Goal: Ask a question: Seek information or help from site administrators or community

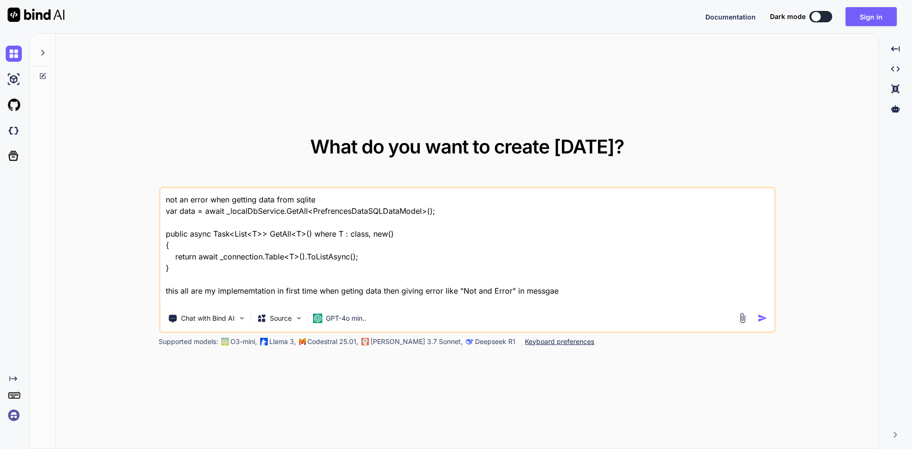
click at [258, 269] on textarea "not an error when getting data from sqlite var data = await _localDbService.Get…" at bounding box center [467, 247] width 614 height 118
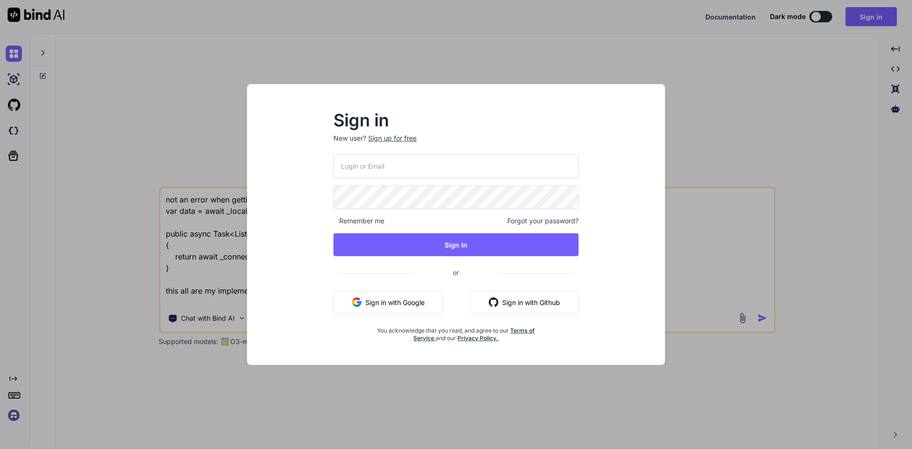
scroll to position [1, 0]
click at [399, 302] on button "Sign in with Google" at bounding box center [389, 302] width 110 height 23
click at [385, 302] on button "Sign in with Google" at bounding box center [389, 302] width 110 height 23
click at [366, 299] on button "Sign in with Google" at bounding box center [389, 302] width 110 height 23
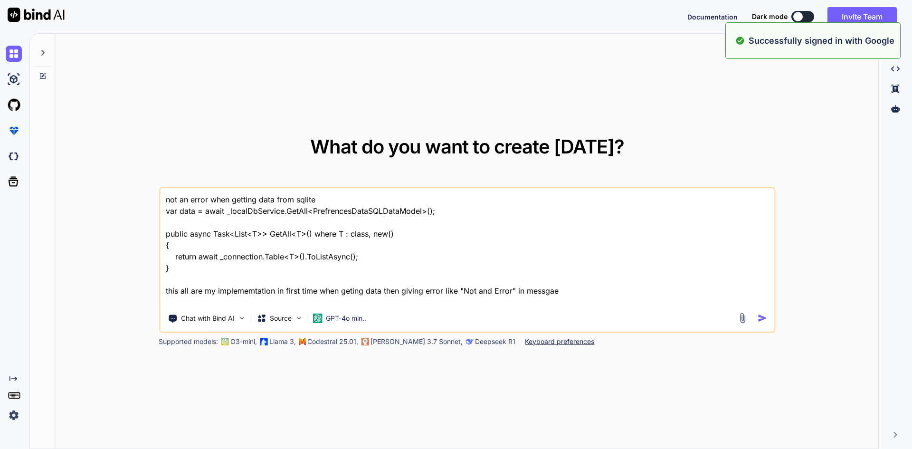
click at [314, 269] on textarea "not an error when getting data from sqlite var data = await _localDbService.Get…" at bounding box center [467, 247] width 614 height 118
paste textarea "• Work on to fix the update status of the reports which is on production. • Wor…"
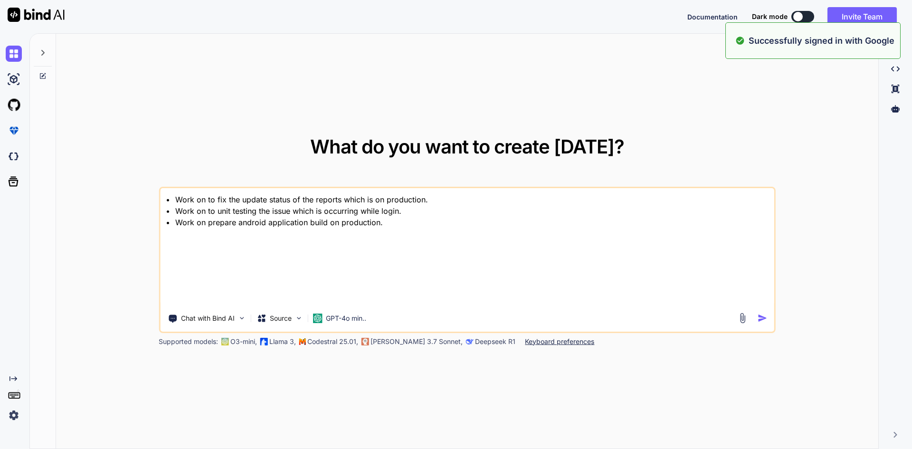
scroll to position [0, 0]
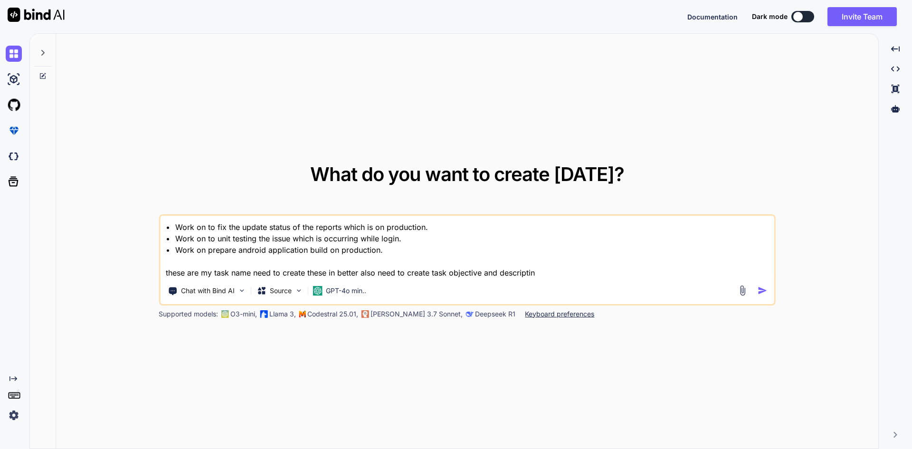
type textarea "• Work on to fix the update status of the reports which is on production. • Wor…"
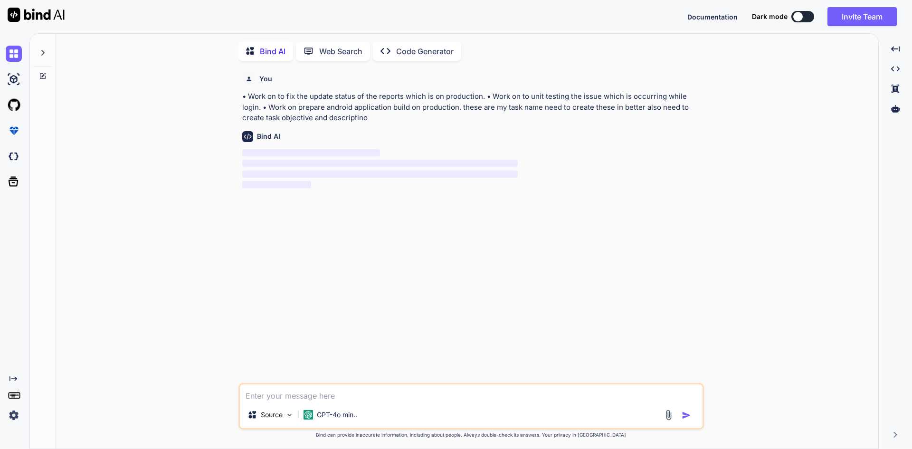
scroll to position [4, 0]
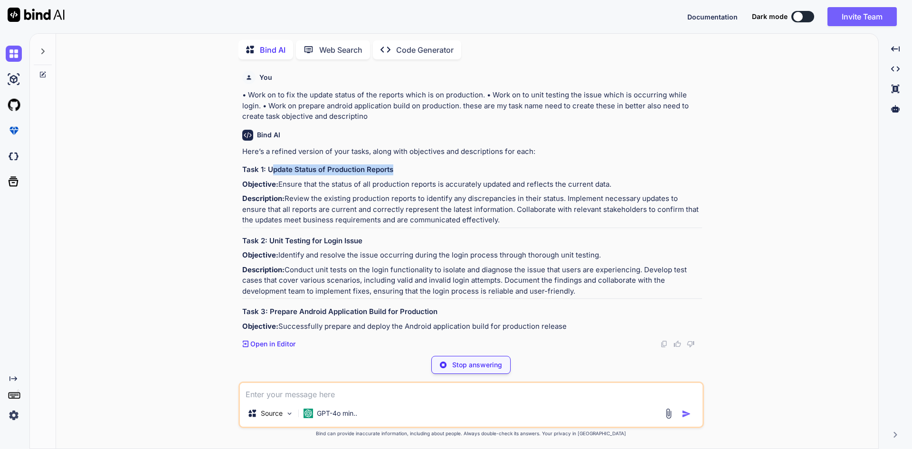
drag, startPoint x: 393, startPoint y: 169, endPoint x: 271, endPoint y: 172, distance: 121.7
click at [271, 172] on h3 "Task 1: Update Status of Production Reports" at bounding box center [472, 169] width 460 height 11
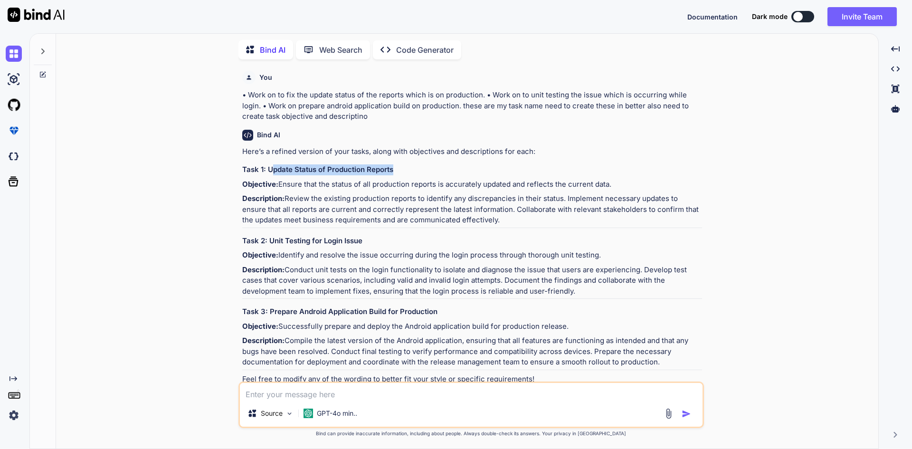
click at [402, 174] on h3 "Task 1: Update Status of Production Reports" at bounding box center [472, 169] width 460 height 11
drag, startPoint x: 393, startPoint y: 169, endPoint x: 268, endPoint y: 168, distance: 125.5
click at [268, 168] on h3 "Task 1: Update Status of Production Reports" at bounding box center [472, 169] width 460 height 11
copy h3 "Update Status of Production Reports"
click at [443, 214] on p "Description: Review the existing production reports to identify any discrepanci…" at bounding box center [472, 209] width 460 height 32
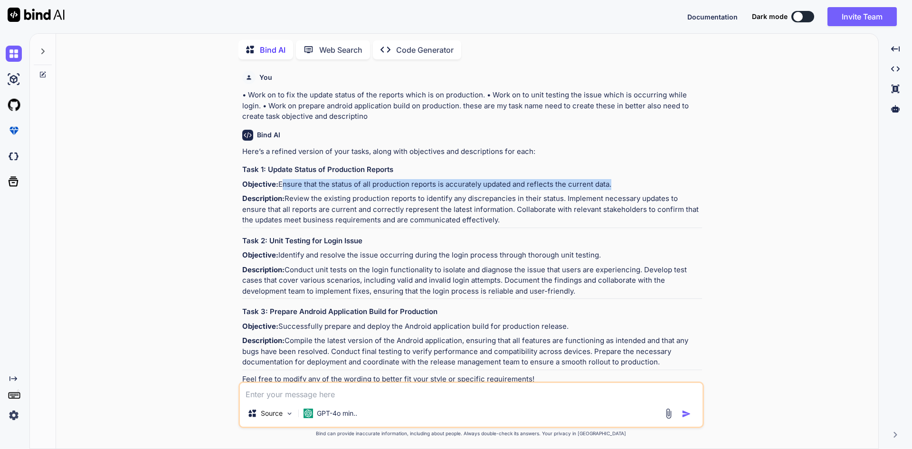
drag, startPoint x: 279, startPoint y: 184, endPoint x: 607, endPoint y: 183, distance: 327.9
click at [607, 183] on p "Objective: Ensure that the status of all production reports is accurately updat…" at bounding box center [472, 184] width 460 height 11
copy p "Ensure that the status of all production reports is accurately updated and refl…"
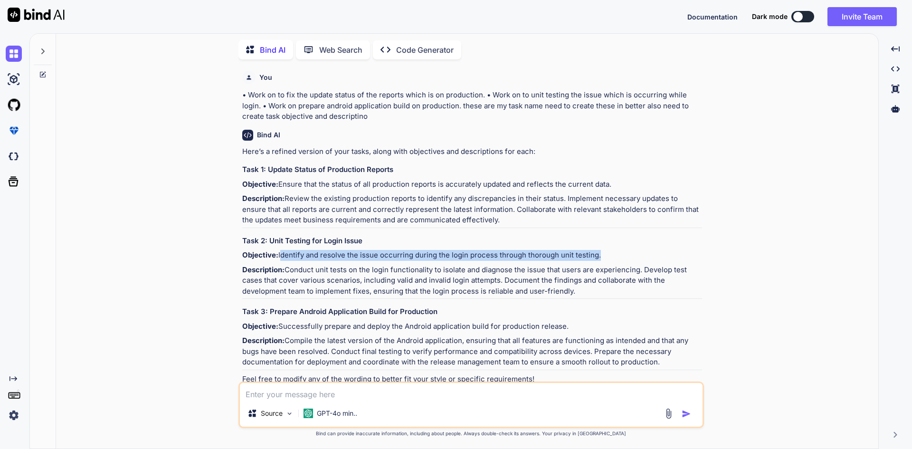
drag, startPoint x: 279, startPoint y: 255, endPoint x: 595, endPoint y: 253, distance: 315.6
click at [595, 253] on p "Objective: Identify and resolve the issue occurring during the login process th…" at bounding box center [472, 255] width 460 height 11
copy p "Identify and resolve the issue occurring during the login process through thoro…"
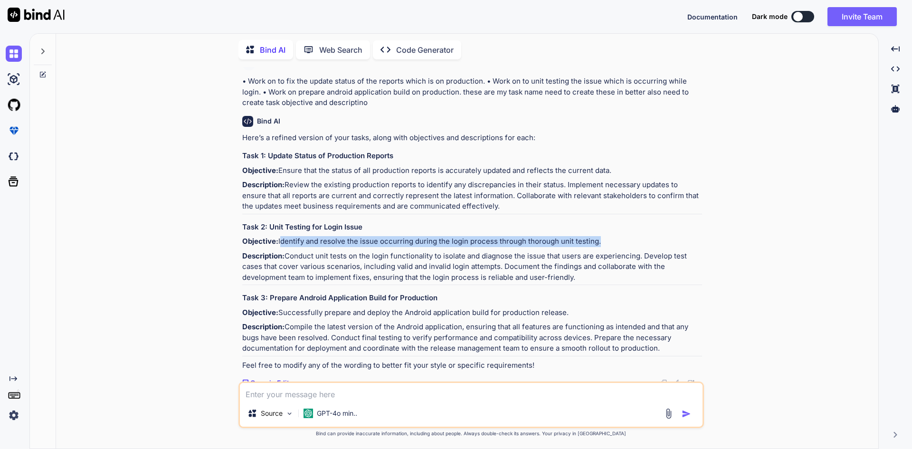
scroll to position [20, 0]
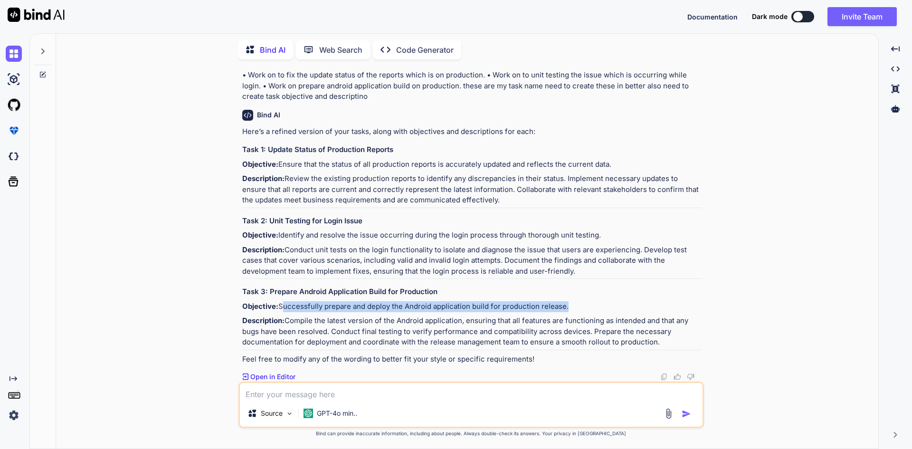
drag, startPoint x: 281, startPoint y: 307, endPoint x: 565, endPoint y: 307, distance: 283.2
click at [565, 307] on p "Objective: Successfully prepare and deploy the Android application build for pr…" at bounding box center [472, 306] width 460 height 11
copy p "Successfully prepare and deploy the Android application build for production re…"
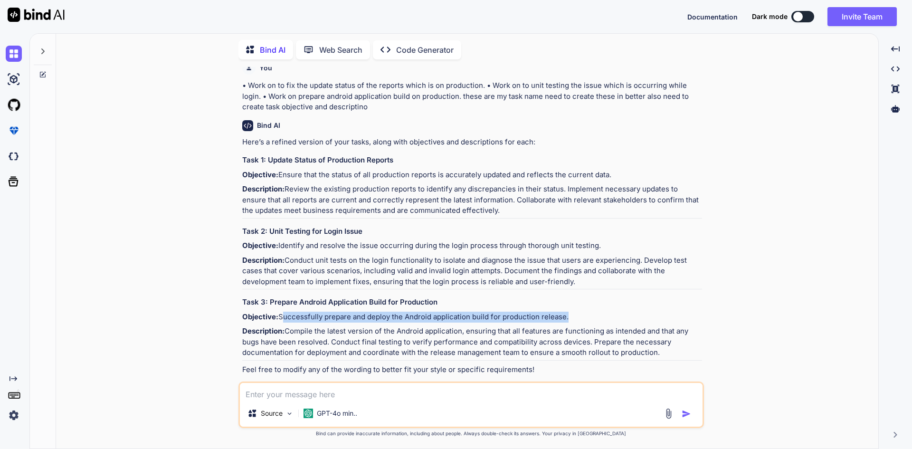
scroll to position [0, 0]
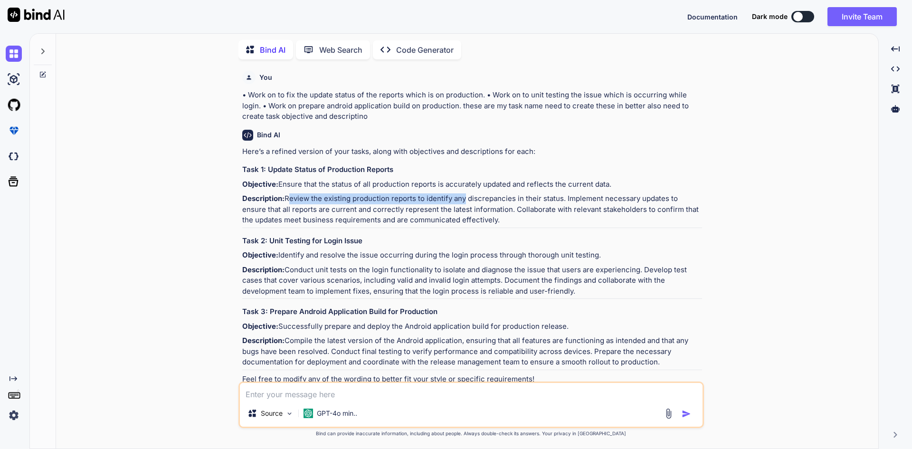
drag, startPoint x: 289, startPoint y: 199, endPoint x: 463, endPoint y: 201, distance: 174.4
click at [463, 201] on p "Description: Review the existing production reports to identify any discrepanci…" at bounding box center [472, 209] width 460 height 32
click at [451, 249] on div "Here’s a refined version of your tasks, along with objectives and descriptions …" at bounding box center [472, 265] width 460 height 239
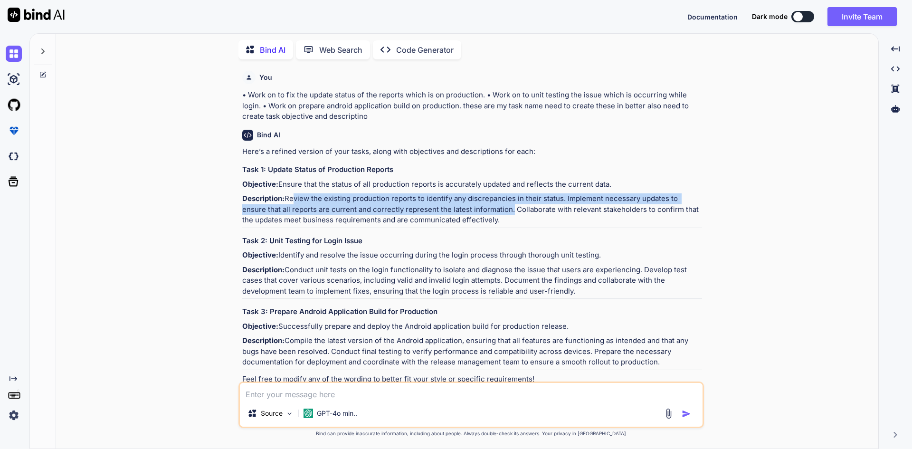
drag, startPoint x: 290, startPoint y: 199, endPoint x: 483, endPoint y: 212, distance: 193.4
click at [483, 212] on p "Description: Review the existing production reports to identify any discrepanci…" at bounding box center [472, 209] width 460 height 32
copy p "eview the existing production reports to identify any discrepancies in their st…"
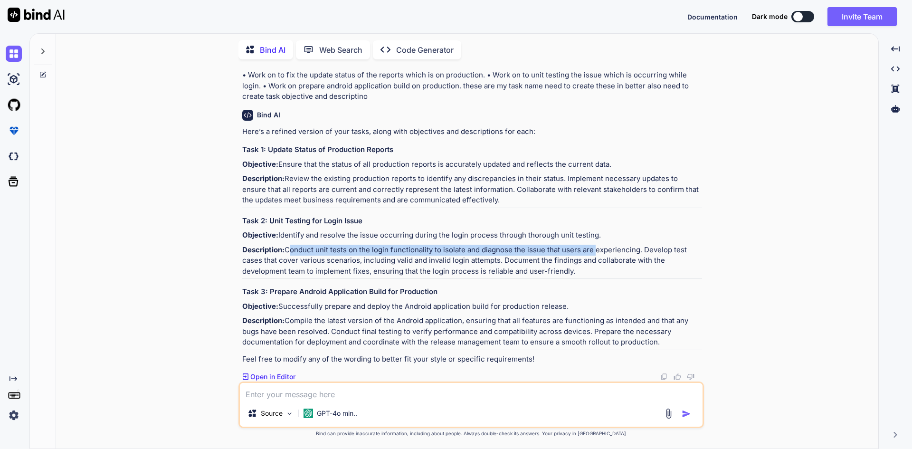
drag, startPoint x: 289, startPoint y: 252, endPoint x: 594, endPoint y: 247, distance: 304.7
click at [594, 247] on p "Description: Conduct unit tests on the login functionality to isolate and diagn…" at bounding box center [472, 261] width 460 height 32
click at [605, 216] on h3 "Task 2: Unit Testing for Login Issue" at bounding box center [472, 221] width 460 height 11
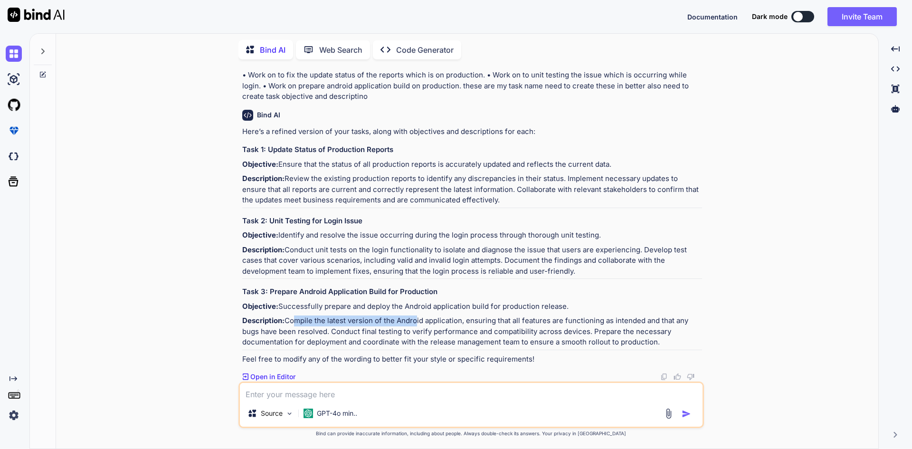
drag, startPoint x: 290, startPoint y: 319, endPoint x: 413, endPoint y: 320, distance: 123.1
click at [413, 320] on p "Description: Compile the latest version of the Android application, ensuring th…" at bounding box center [472, 332] width 460 height 32
click at [453, 322] on p "Description: Compile the latest version of the Android application, ensuring th…" at bounding box center [472, 332] width 460 height 32
drag, startPoint x: 288, startPoint y: 320, endPoint x: 537, endPoint y: 326, distance: 248.6
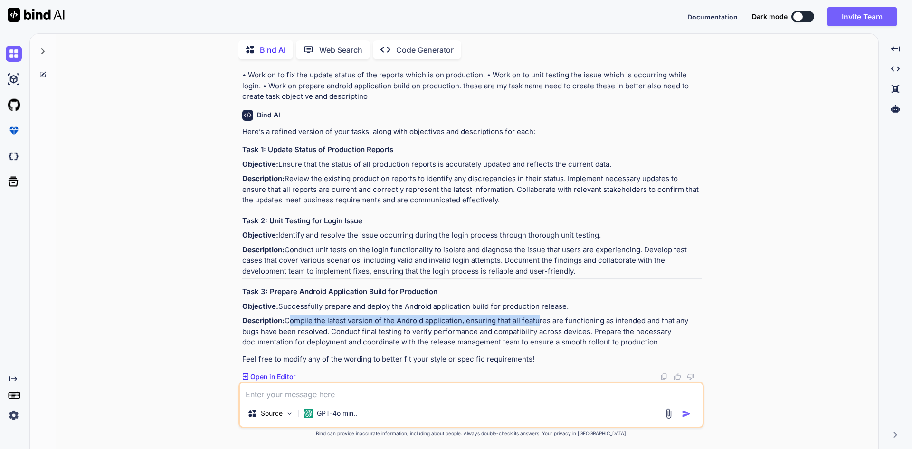
click at [537, 326] on p "Description: Compile the latest version of the Android application, ensuring th…" at bounding box center [472, 332] width 460 height 32
click at [478, 317] on p "Description: Compile the latest version of the Android application, ensuring th…" at bounding box center [472, 332] width 460 height 32
click at [376, 314] on div "Here’s a refined version of your tasks, along with objectives and descriptions …" at bounding box center [472, 245] width 460 height 239
